Goal: Find specific page/section: Find specific page/section

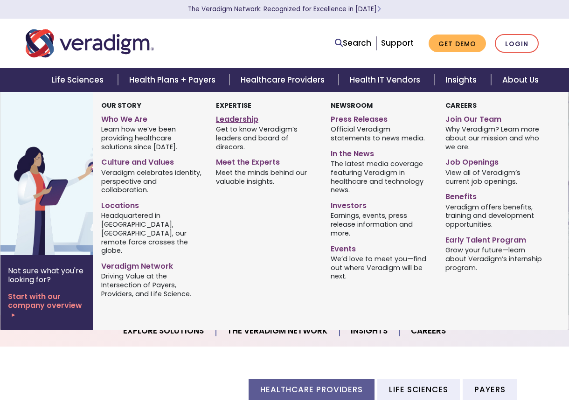
click at [237, 122] on link "Leadership" at bounding box center [266, 118] width 101 height 14
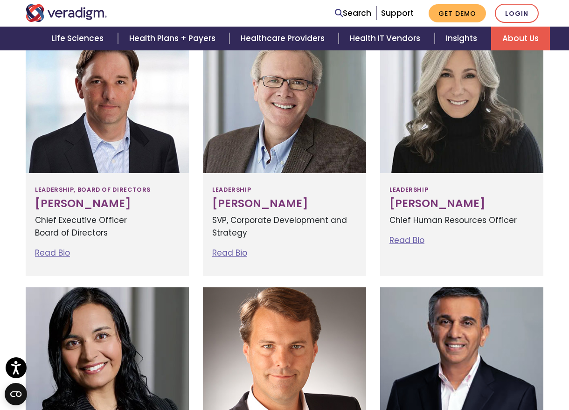
scroll to position [280, 0]
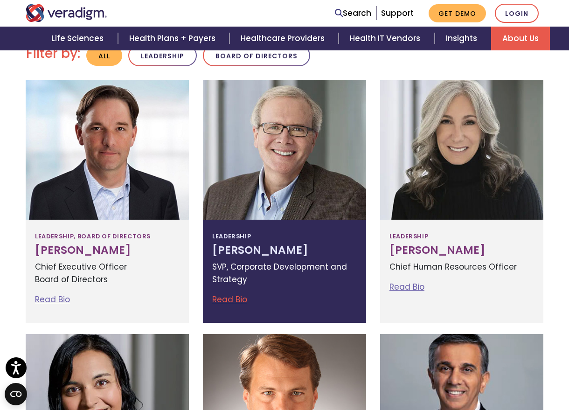
click at [229, 302] on link "Read Bio" at bounding box center [229, 299] width 35 height 11
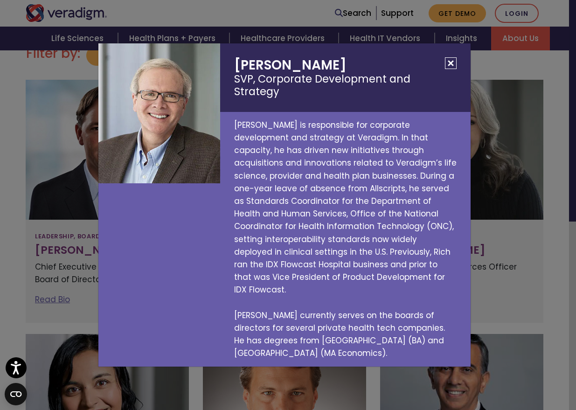
drag, startPoint x: 338, startPoint y: 78, endPoint x: 227, endPoint y: 79, distance: 111.0
click at [227, 79] on h2 "[PERSON_NAME] SVP, Corporate Development and Strategy" at bounding box center [345, 77] width 250 height 69
copy h2 "[PERSON_NAME]"
click at [455, 69] on button "Close" at bounding box center [451, 63] width 12 height 12
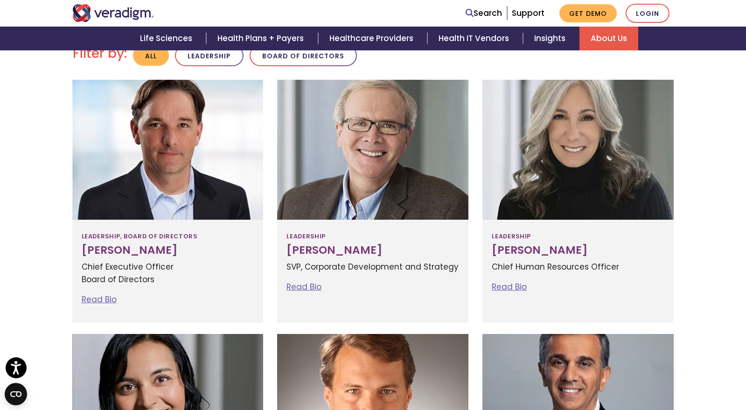
scroll to position [0, 0]
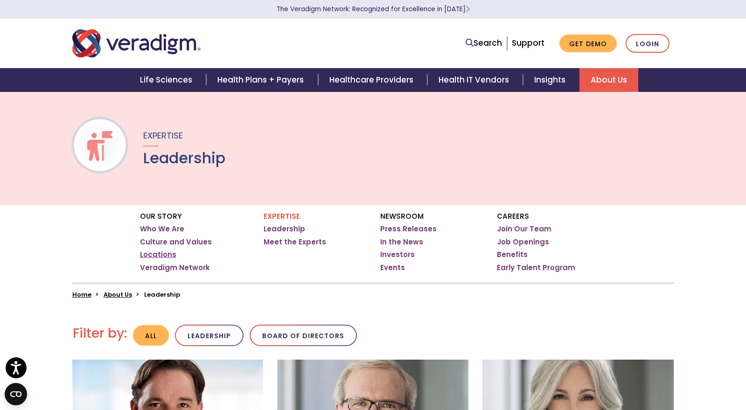
click at [161, 257] on link "Locations" at bounding box center [158, 254] width 36 height 9
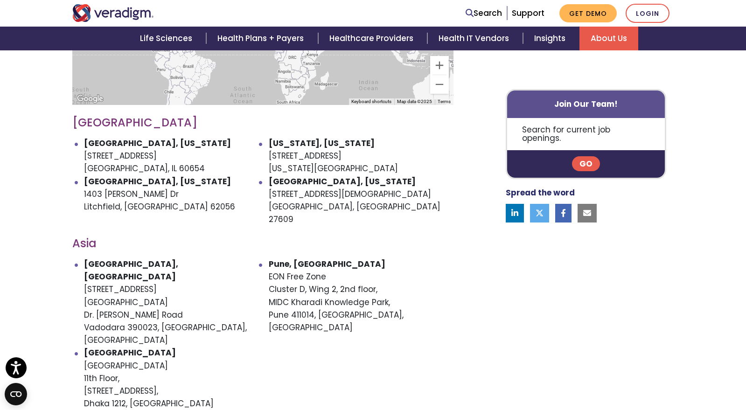
scroll to position [280, 0]
